Goal: Task Accomplishment & Management: Complete application form

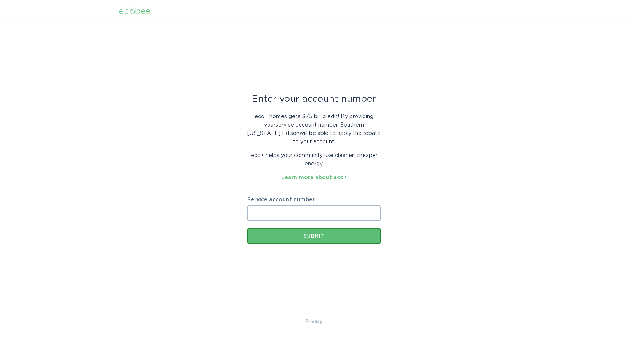
click at [289, 215] on input "Service account number" at bounding box center [313, 212] width 133 height 15
paste input "00-"
drag, startPoint x: 267, startPoint y: 213, endPoint x: 242, endPoint y: 212, distance: 25.6
click at [242, 212] on div "Enter your account number eco+ homes get a $75 bill credit ! By providing your …" at bounding box center [314, 170] width 628 height 294
type input "8003321744"
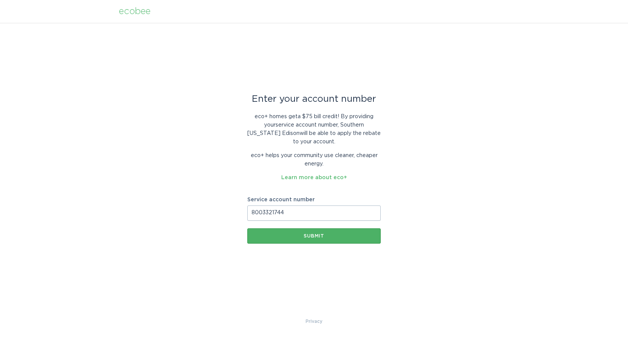
click at [314, 237] on div "Submit" at bounding box center [314, 236] width 126 height 5
